Goal: Task Accomplishment & Management: Manage account settings

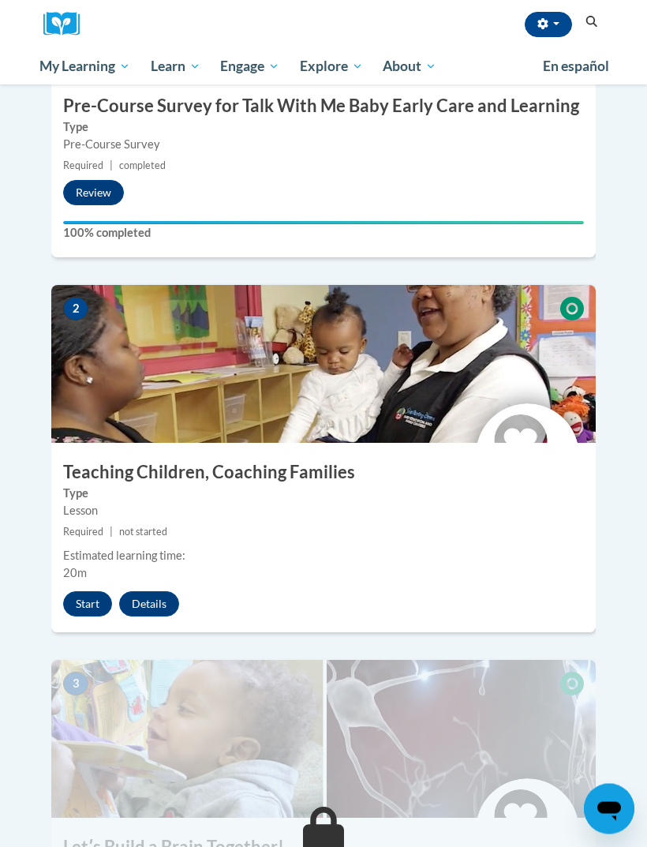
scroll to position [622, 0]
click at [85, 591] on button "Start" at bounding box center [87, 603] width 49 height 25
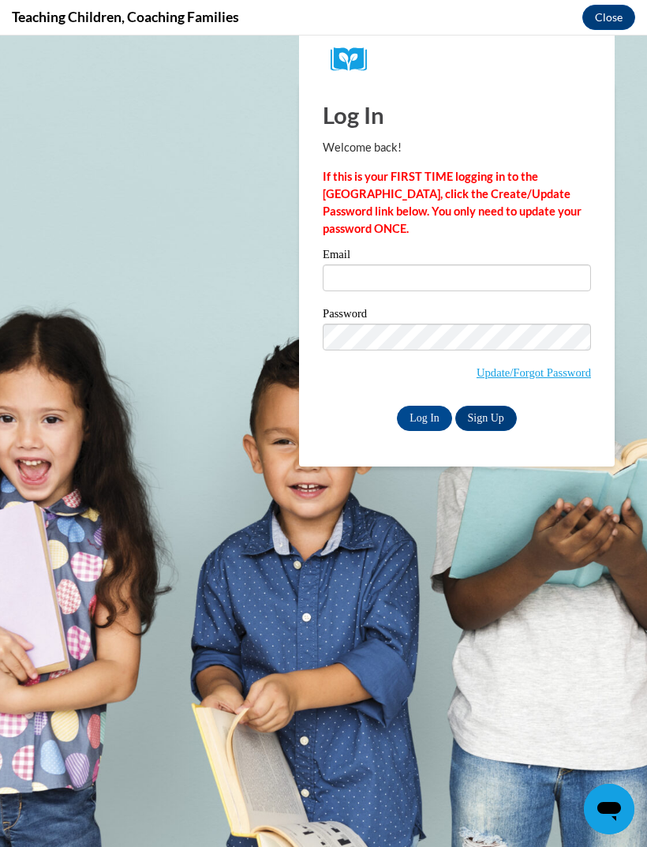
scroll to position [0, 0]
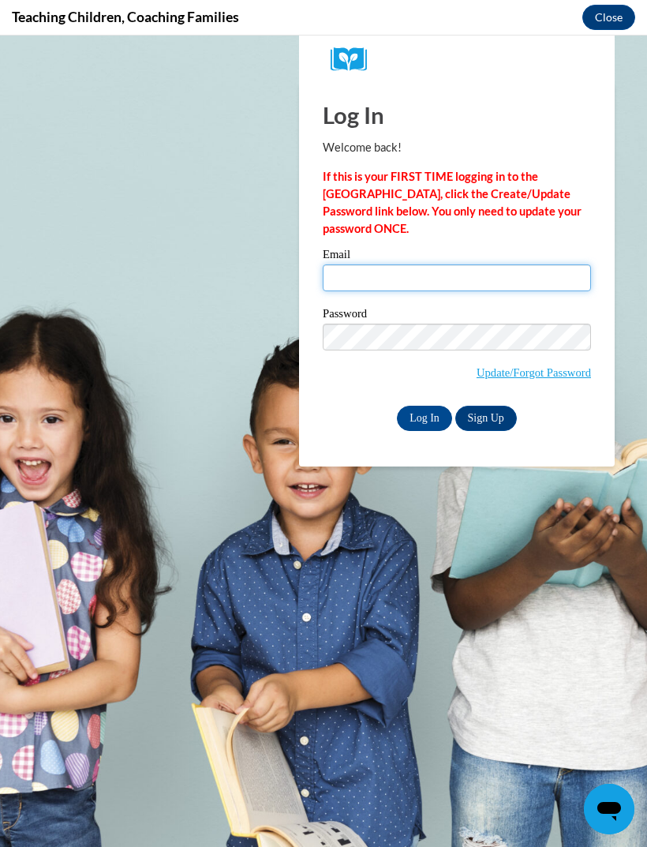
click at [450, 276] on input "Email" at bounding box center [457, 277] width 268 height 27
type input "[EMAIL_ADDRESS][DOMAIN_NAME]"
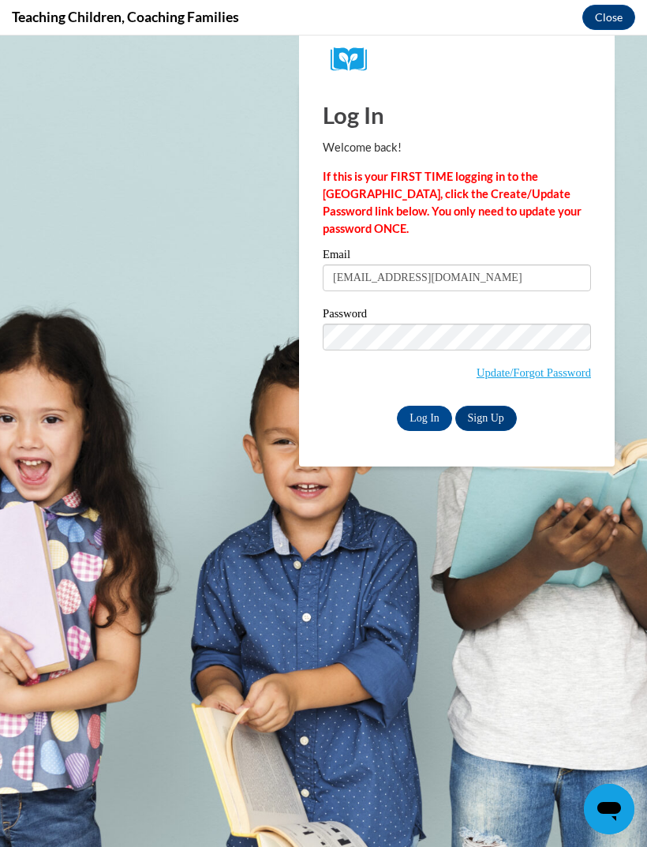
click at [425, 417] on input "Log In" at bounding box center [424, 418] width 55 height 25
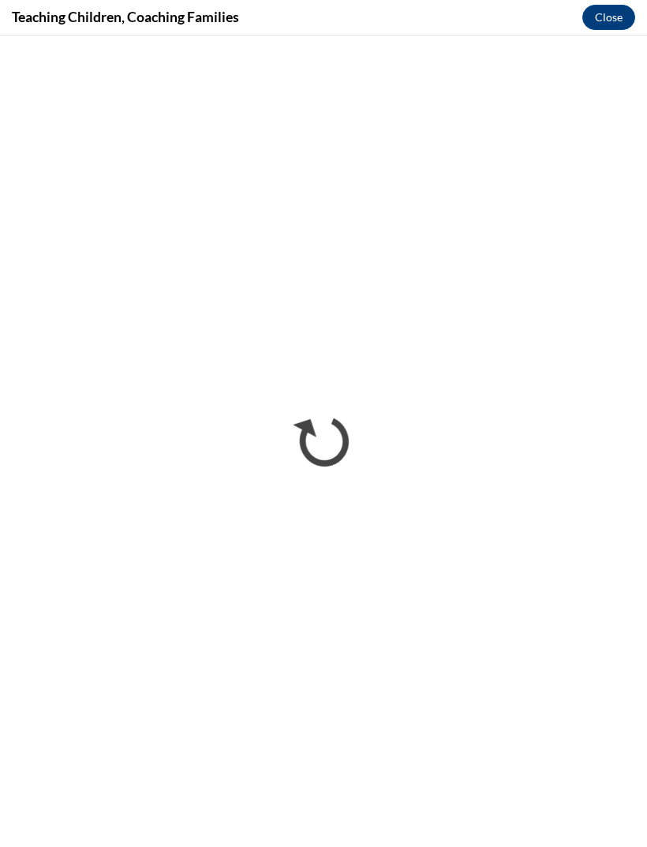
scroll to position [0, 0]
